Goal: Check status: Check status

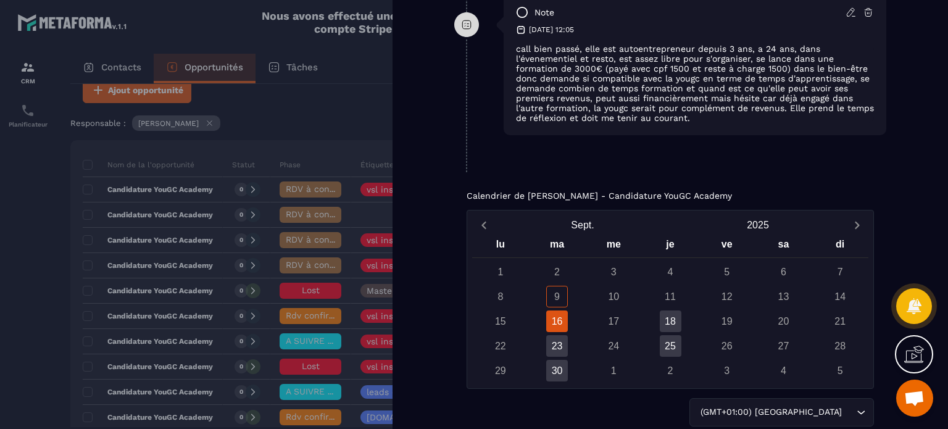
scroll to position [1037, 0]
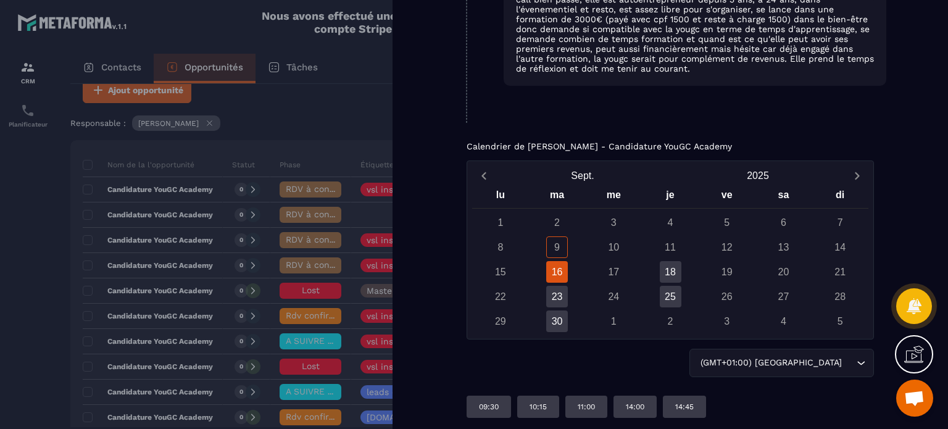
click at [558, 246] on div "9" at bounding box center [557, 247] width 22 height 22
click at [547, 267] on div "16" at bounding box center [557, 272] width 22 height 22
click at [555, 287] on div "23" at bounding box center [557, 297] width 22 height 22
click at [664, 272] on div "18" at bounding box center [671, 272] width 22 height 22
click at [557, 293] on div "23" at bounding box center [557, 297] width 22 height 22
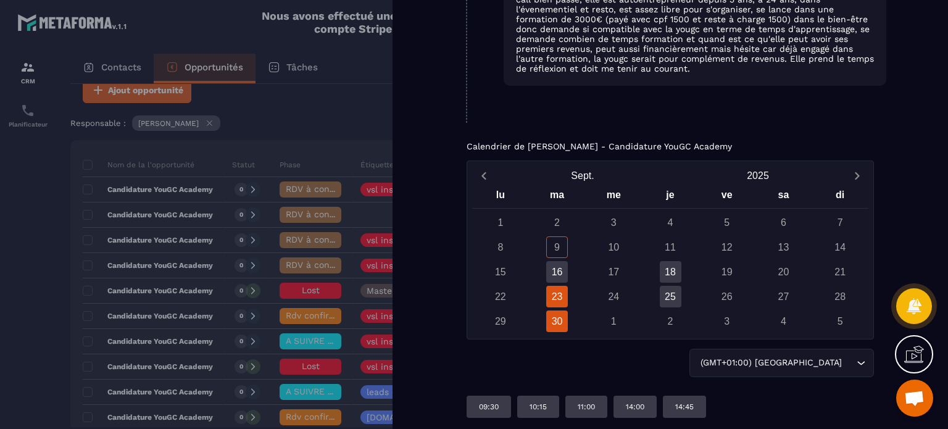
click at [560, 316] on div "30" at bounding box center [557, 322] width 22 height 22
click at [672, 291] on div "25" at bounding box center [671, 297] width 22 height 22
click at [806, 121] on div "Back New lead à traiter 🔥 New lead à RAPPELER 📞 RDV à confimer ❓ RDV à conf. A …" at bounding box center [671, 214] width 556 height 429
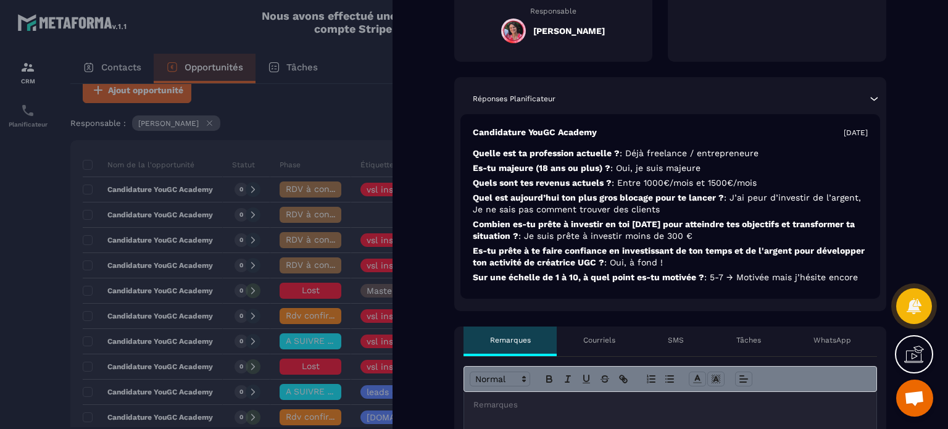
scroll to position [0, 0]
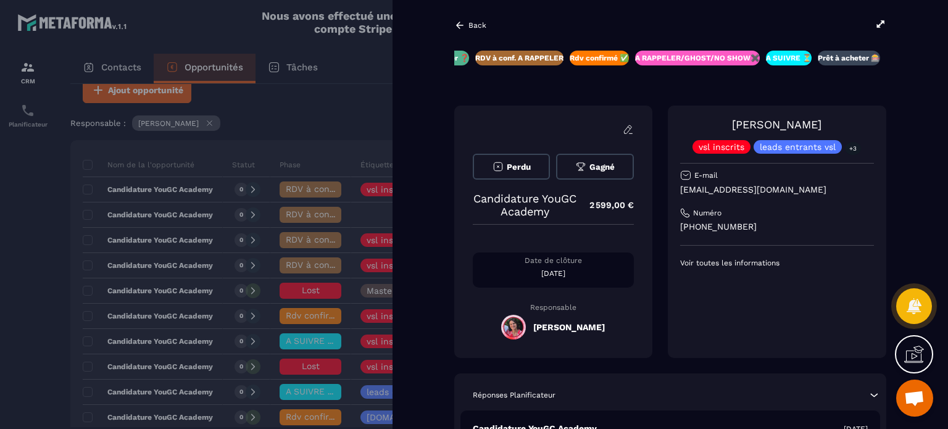
click at [468, 20] on div "Back" at bounding box center [470, 25] width 32 height 11
